Goal: Communication & Community: Answer question/provide support

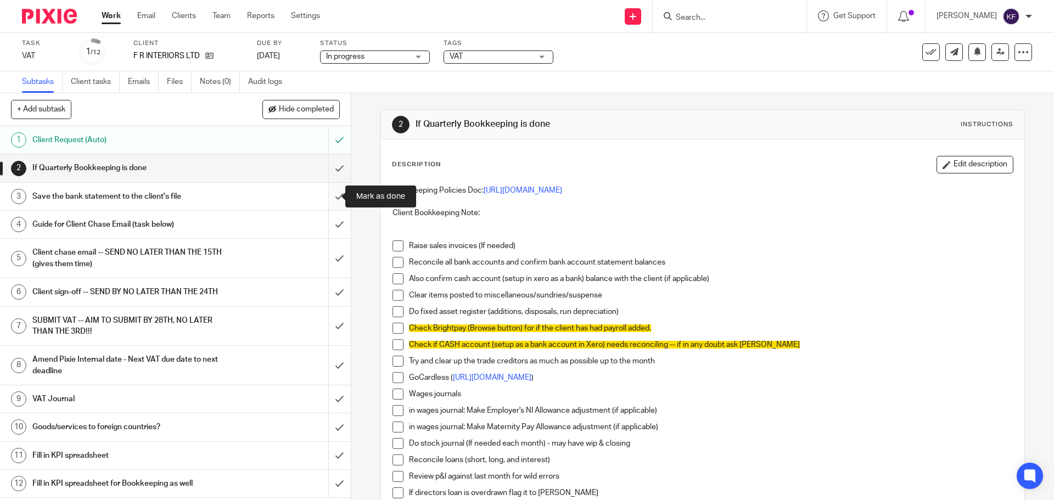
click at [335, 197] on input "submit" at bounding box center [175, 196] width 351 height 27
click at [138, 81] on link "Emails" at bounding box center [143, 81] width 31 height 21
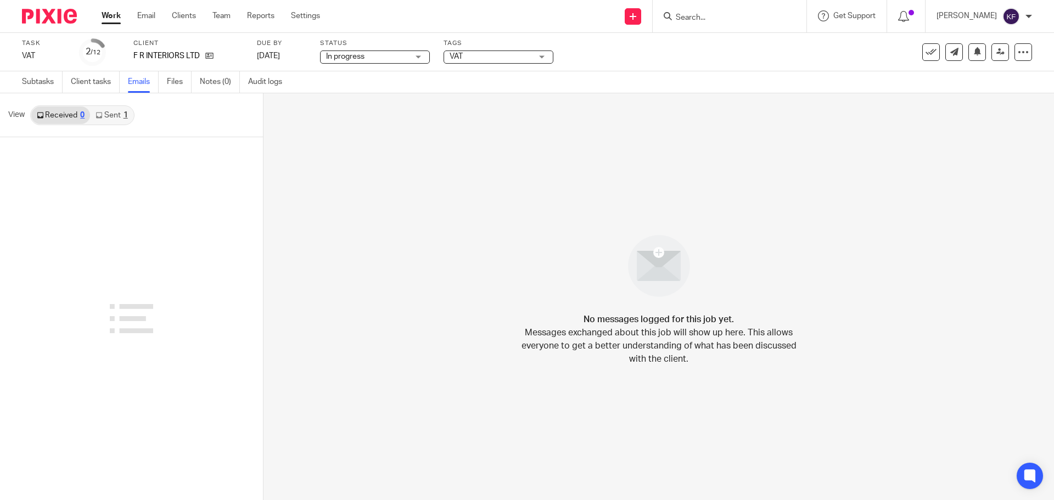
click at [119, 116] on link "Sent 1" at bounding box center [111, 115] width 43 height 18
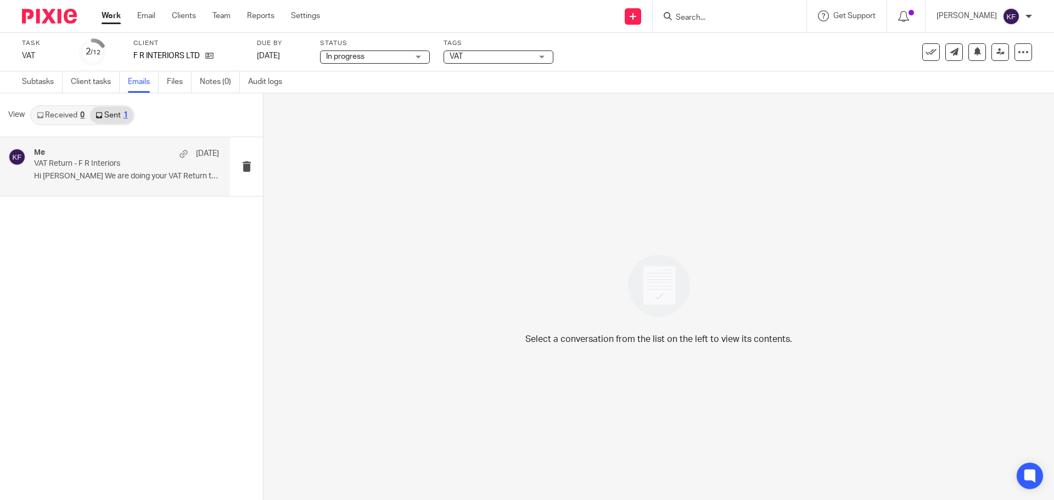
click at [127, 181] on p "Hi [PERSON_NAME] We are doing your VAT Return this..." at bounding box center [126, 176] width 185 height 9
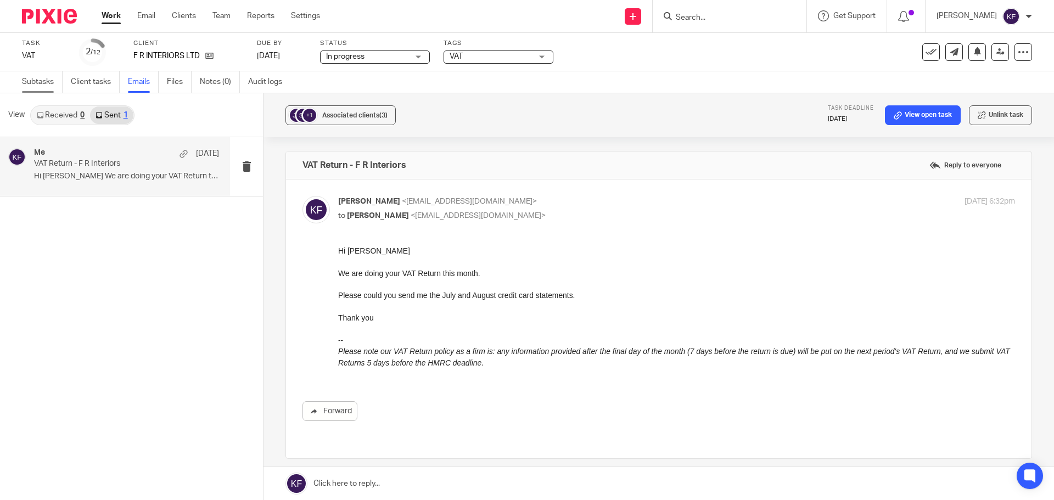
click at [30, 81] on link "Subtasks" at bounding box center [42, 81] width 41 height 21
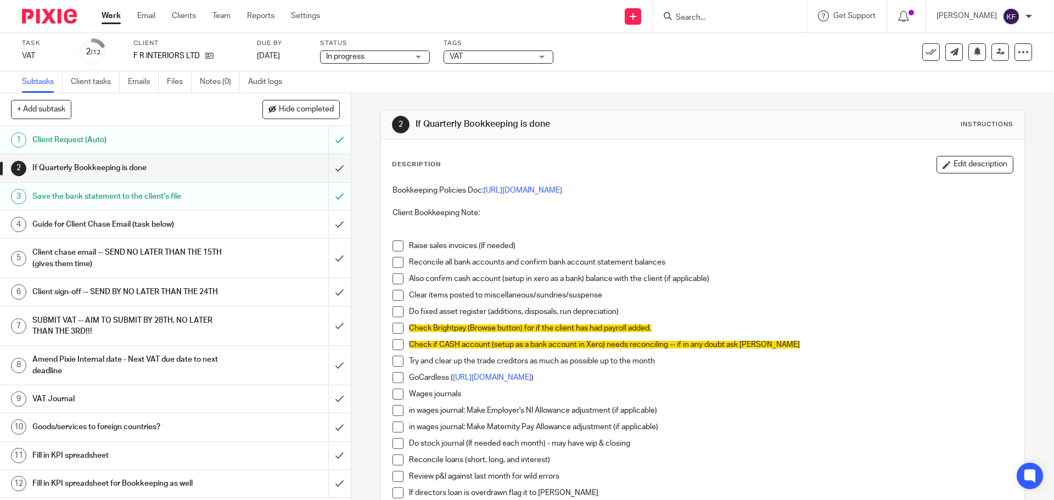
click at [132, 227] on h1 "Guide for Client Chase Email (task below)" at bounding box center [127, 224] width 190 height 16
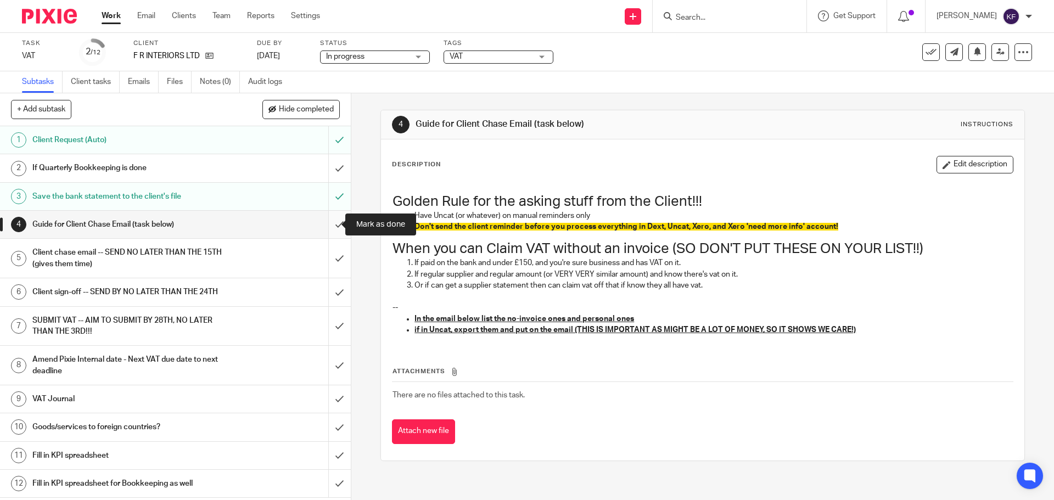
click at [328, 225] on input "submit" at bounding box center [175, 224] width 351 height 27
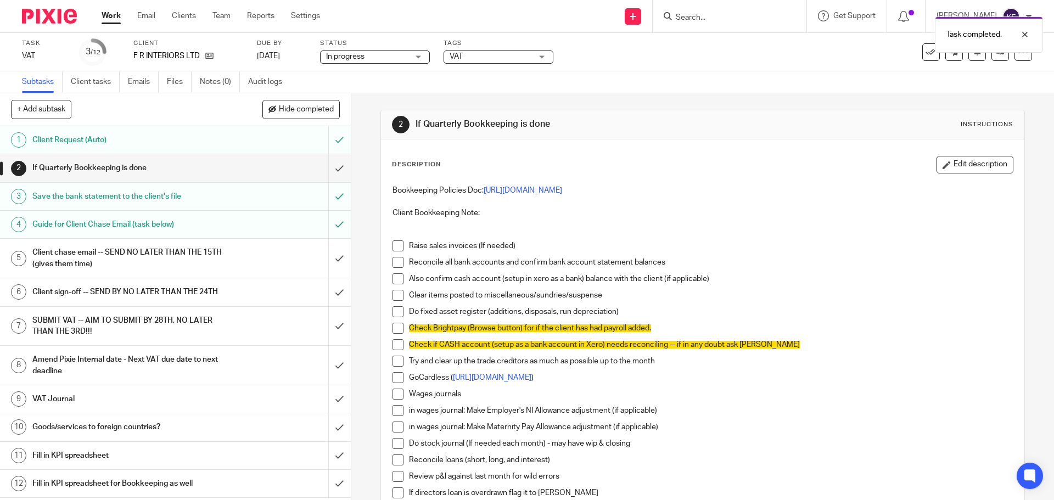
click at [81, 256] on h1 "Client chase email -- SEND NO LATER THAN THE 15TH (gives them time)" at bounding box center [127, 258] width 190 height 28
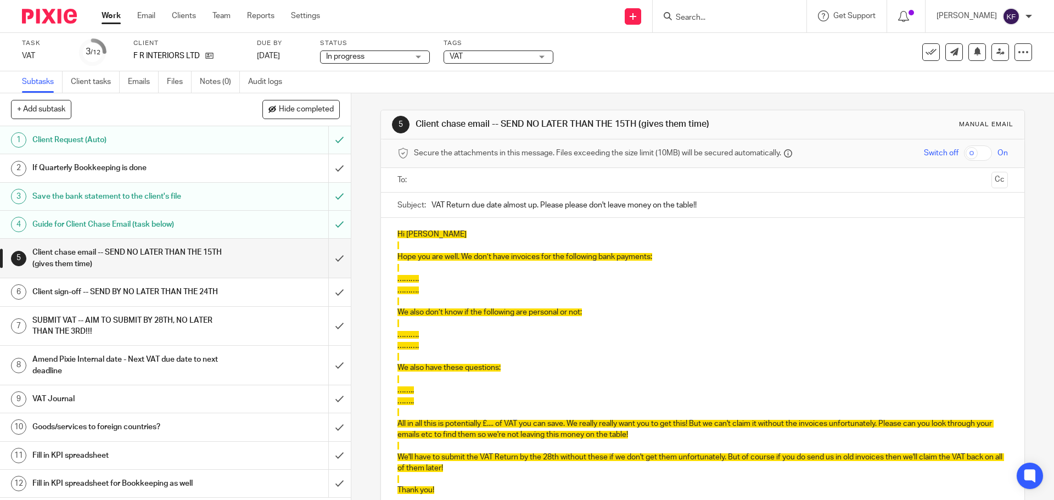
drag, startPoint x: 701, startPoint y: 205, endPoint x: 467, endPoint y: 198, distance: 234.4
click at [467, 198] on input "VAT Return due date almost up. Please please don't leave money on the table!!" at bounding box center [719, 205] width 576 height 25
type input "VAT Return - F R Interiors"
click at [668, 354] on p at bounding box center [702, 356] width 610 height 11
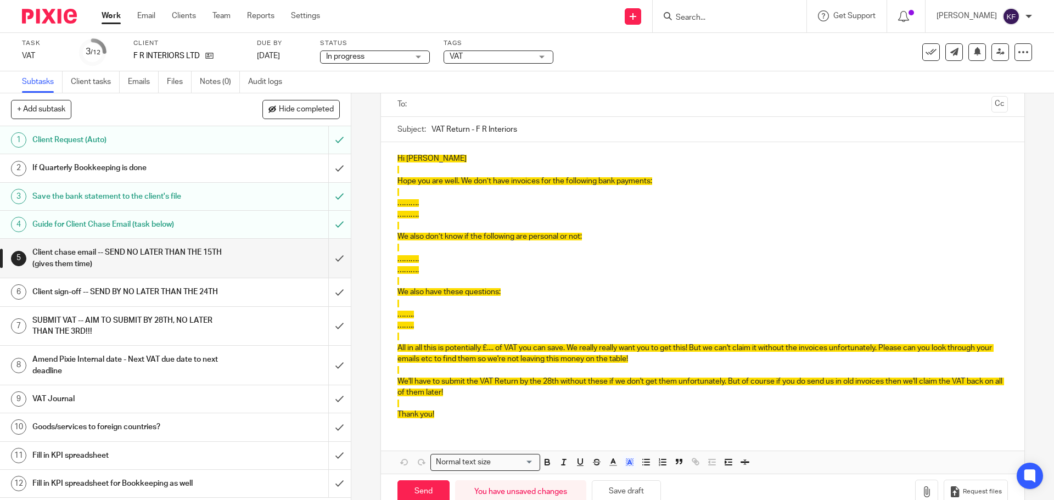
scroll to position [103, 0]
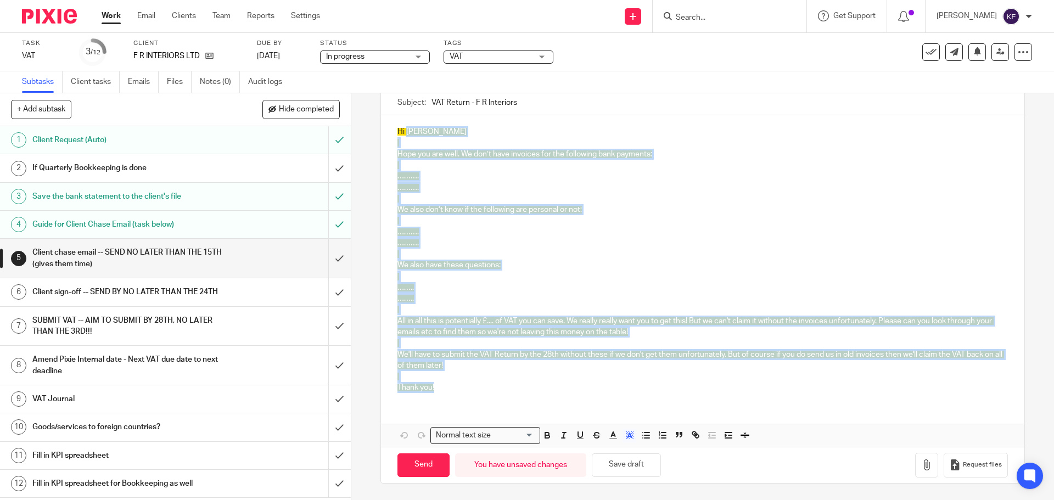
drag, startPoint x: 451, startPoint y: 386, endPoint x: 403, endPoint y: 133, distance: 258.1
click at [403, 133] on div "Hi James Hope you are well. We don’t have invoices for the following bank payme…" at bounding box center [702, 258] width 643 height 286
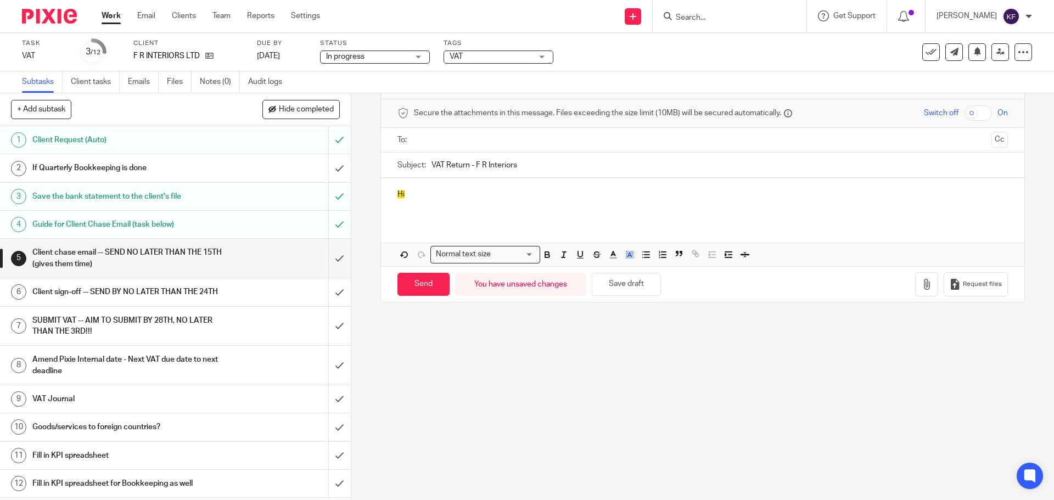
scroll to position [0, 0]
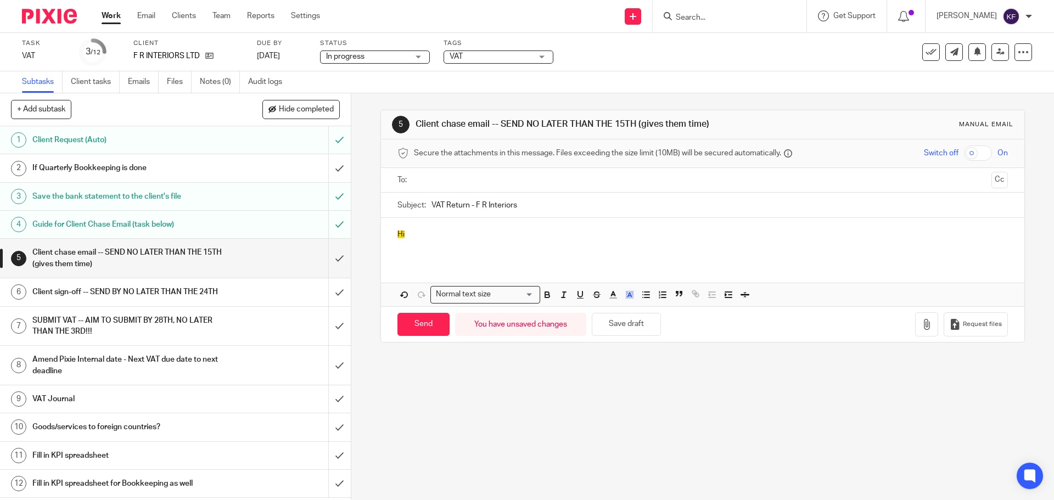
drag, startPoint x: 404, startPoint y: 198, endPoint x: 340, endPoint y: 193, distance: 64.9
click at [340, 193] on div "+ Add subtask Hide completed Cancel + Add 1 Client Request (Auto) 2 If Quarterl…" at bounding box center [527, 296] width 1054 height 407
click at [629, 295] on icon "button" at bounding box center [629, 295] width 10 height 10
click at [601, 307] on li "color:#FFFFFF" at bounding box center [605, 309] width 8 height 8
click at [440, 229] on p "Hi" at bounding box center [702, 234] width 610 height 11
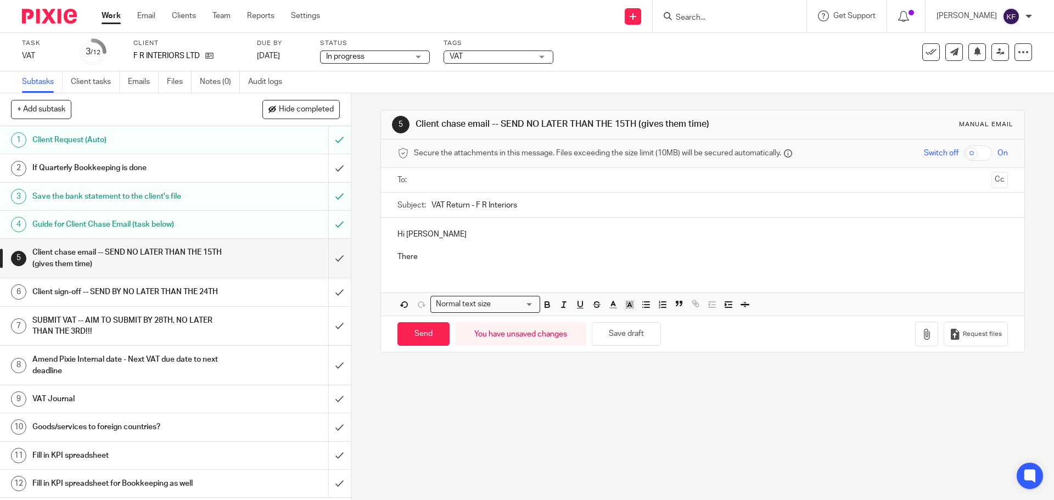
click at [432, 260] on p "There" at bounding box center [702, 256] width 610 height 11
click at [423, 260] on p "There" at bounding box center [702, 256] width 610 height 11
drag, startPoint x: 426, startPoint y: 254, endPoint x: 392, endPoint y: 257, distance: 33.6
click at [392, 257] on div "Hi James There" at bounding box center [702, 244] width 643 height 53
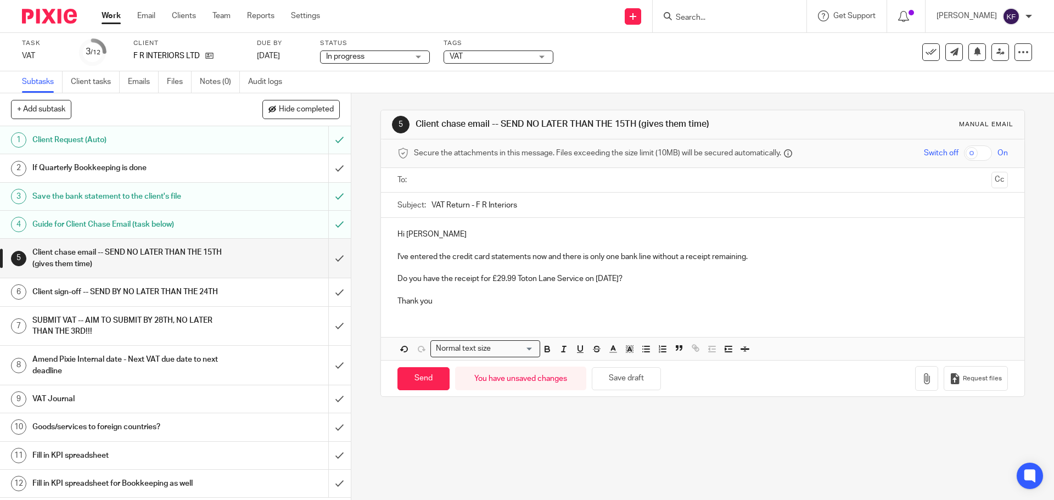
click at [477, 179] on input "text" at bounding box center [702, 180] width 568 height 13
drag, startPoint x: 745, startPoint y: 260, endPoint x: 710, endPoint y: 264, distance: 34.8
click at [710, 264] on p "I've entered the credit card statements now and there is only one bank line wit…" at bounding box center [702, 259] width 610 height 11
click at [651, 259] on p "I've entered the credit card statements now and there is only one bank line wit…" at bounding box center [702, 259] width 610 height 11
click at [605, 282] on p "Do you have the receipt for £29.99 Toton Lane Service on 27/5/25?" at bounding box center [702, 280] width 610 height 11
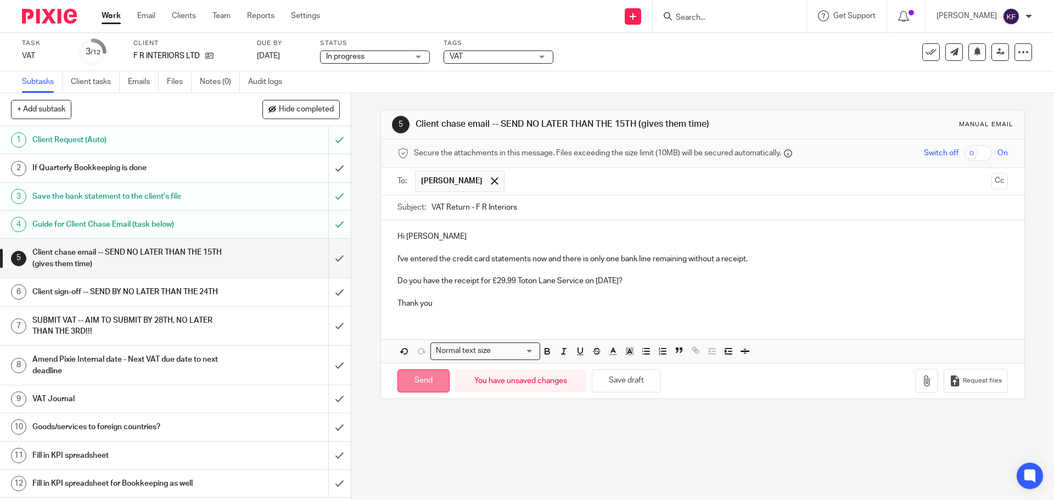
click at [414, 378] on input "Send" at bounding box center [423, 381] width 52 height 24
type input "Sent"
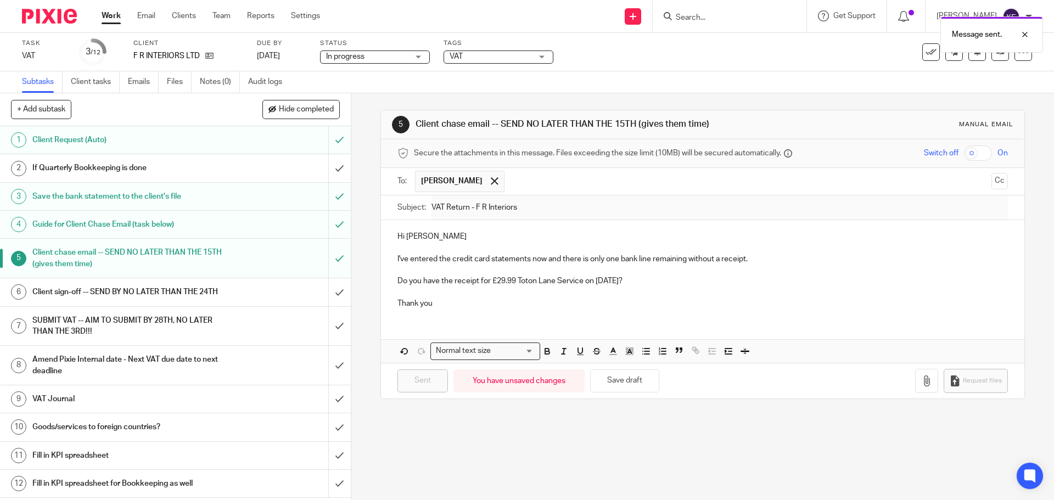
click at [113, 21] on link "Work" at bounding box center [111, 15] width 19 height 11
